Goal: Information Seeking & Learning: Learn about a topic

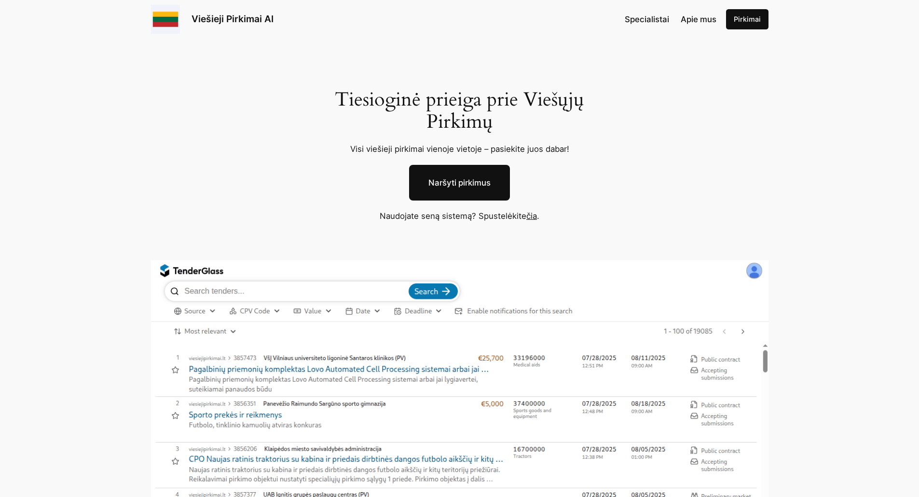
click at [531, 217] on link "čia" at bounding box center [531, 216] width 11 height 10
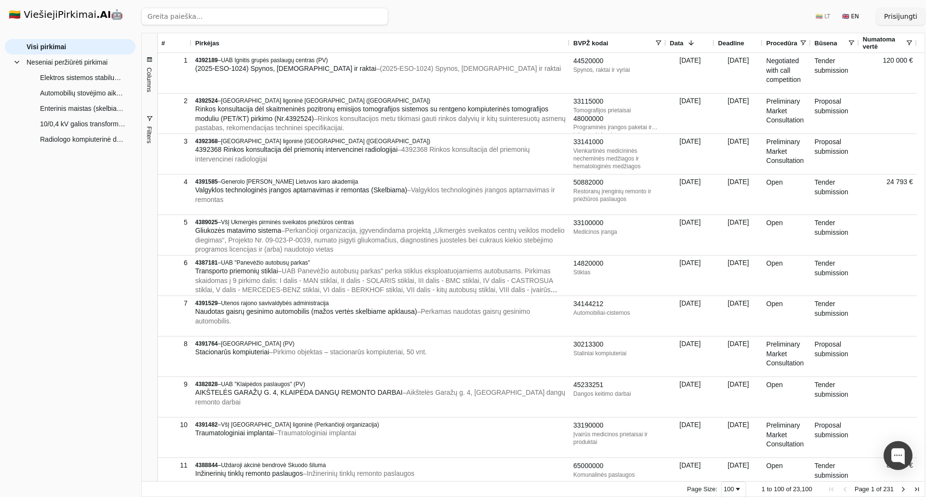
click at [154, 125] on button "Filters" at bounding box center [149, 129] width 15 height 52
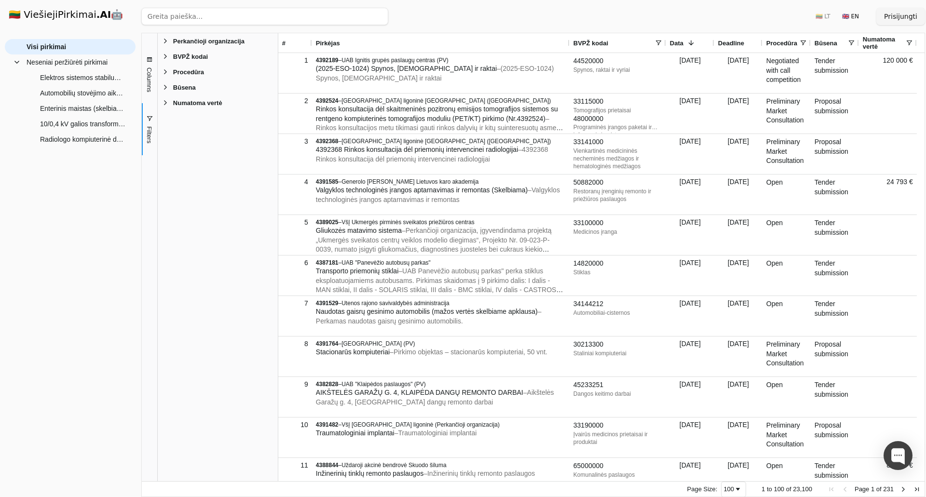
click at [167, 58] on span "Filter List 5 Filters" at bounding box center [166, 57] width 8 height 8
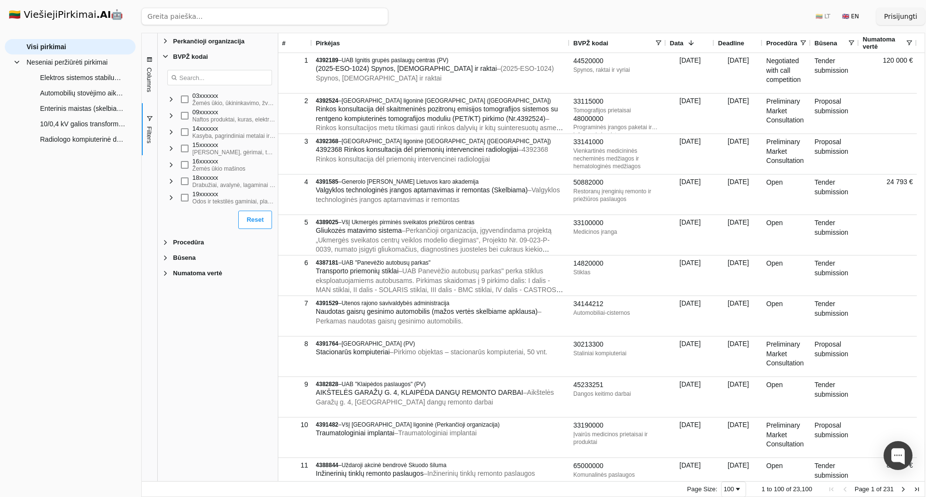
click at [240, 154] on div "[PERSON_NAME], gėrimai, tabakas ir susiję produktai" at bounding box center [233, 153] width 83 height 8
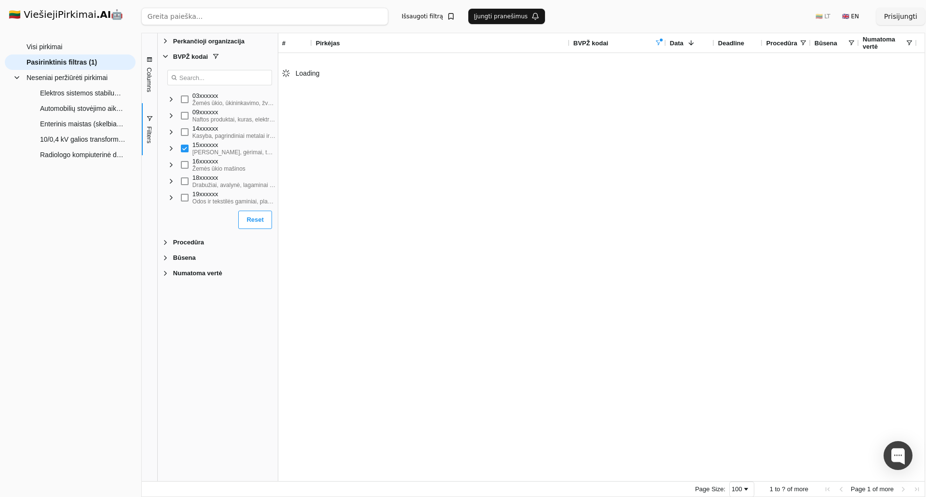
click at [171, 150] on span "Filter List" at bounding box center [171, 149] width 8 height 8
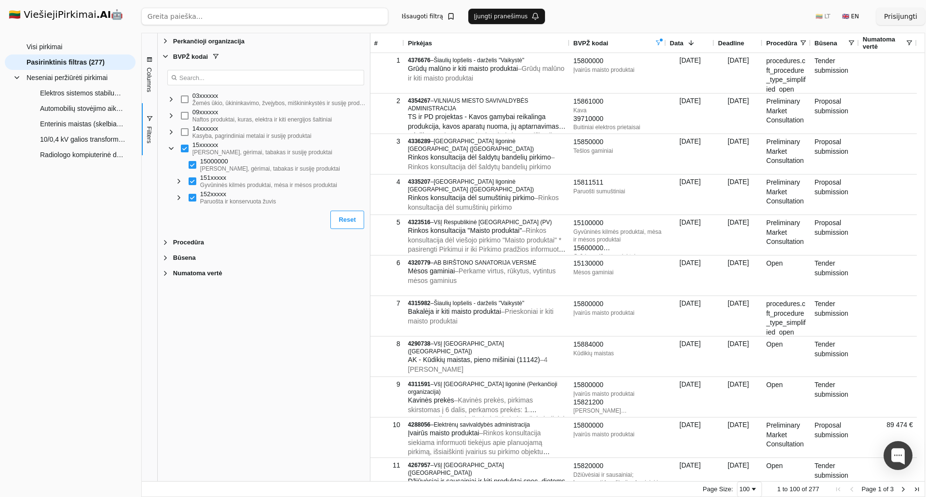
drag, startPoint x: 826, startPoint y: 203, endPoint x: 358, endPoint y: 208, distance: 467.4
click at [369, 208] on div at bounding box center [370, 257] width 2 height 448
